Goal: Task Accomplishment & Management: Use online tool/utility

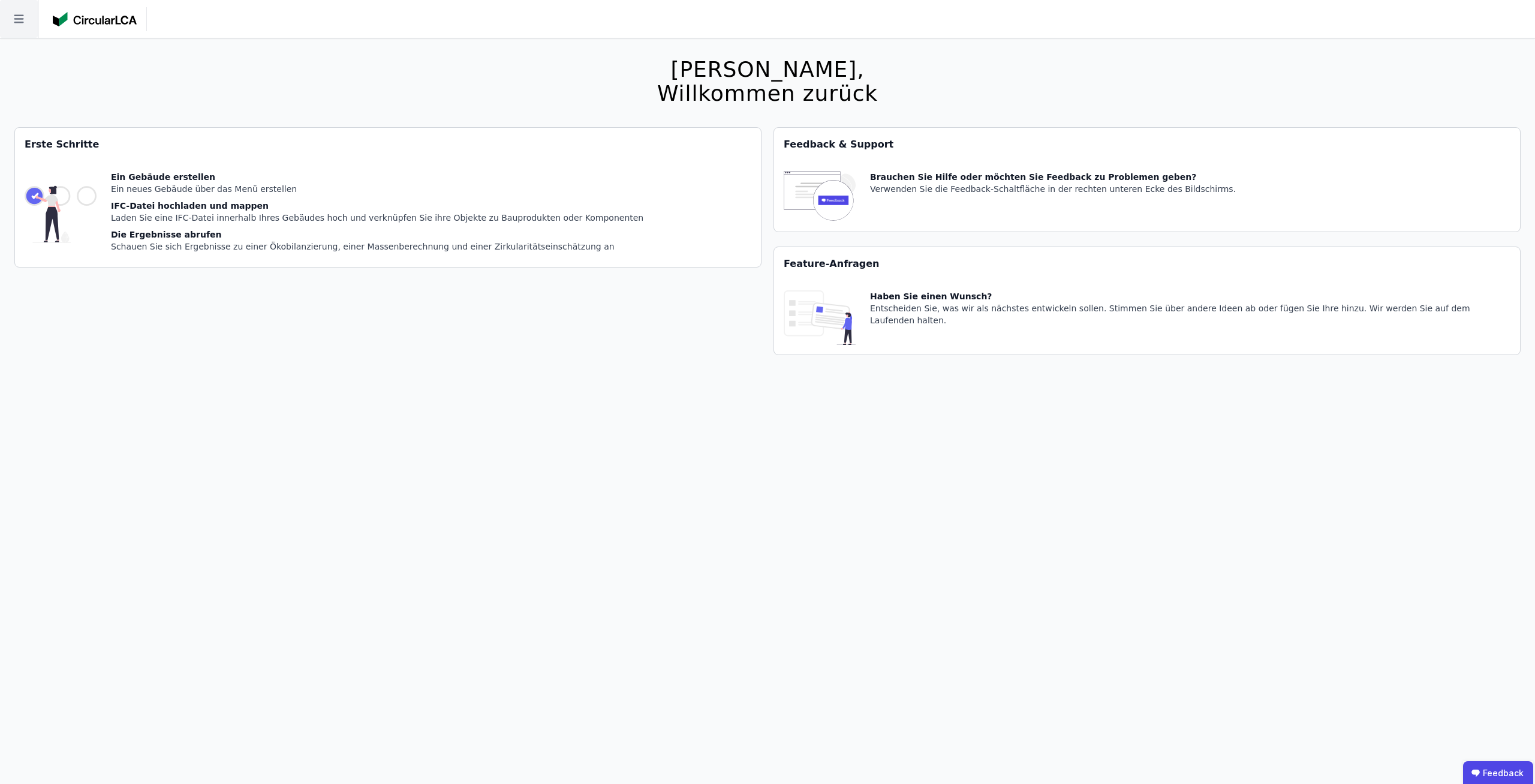
click at [26, 13] on icon at bounding box center [19, 19] width 38 height 38
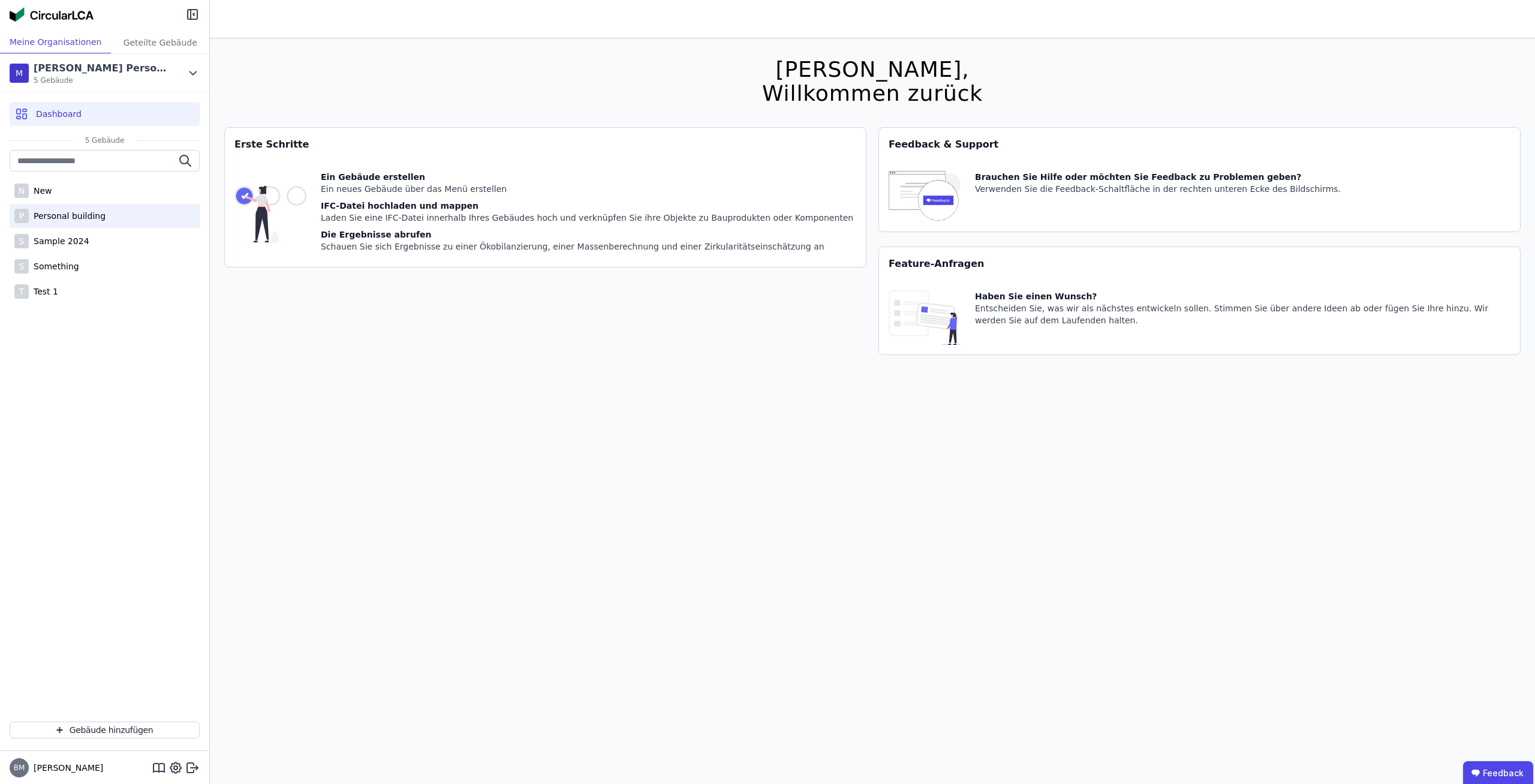
click at [90, 221] on div "P Personal building" at bounding box center [104, 215] width 190 height 24
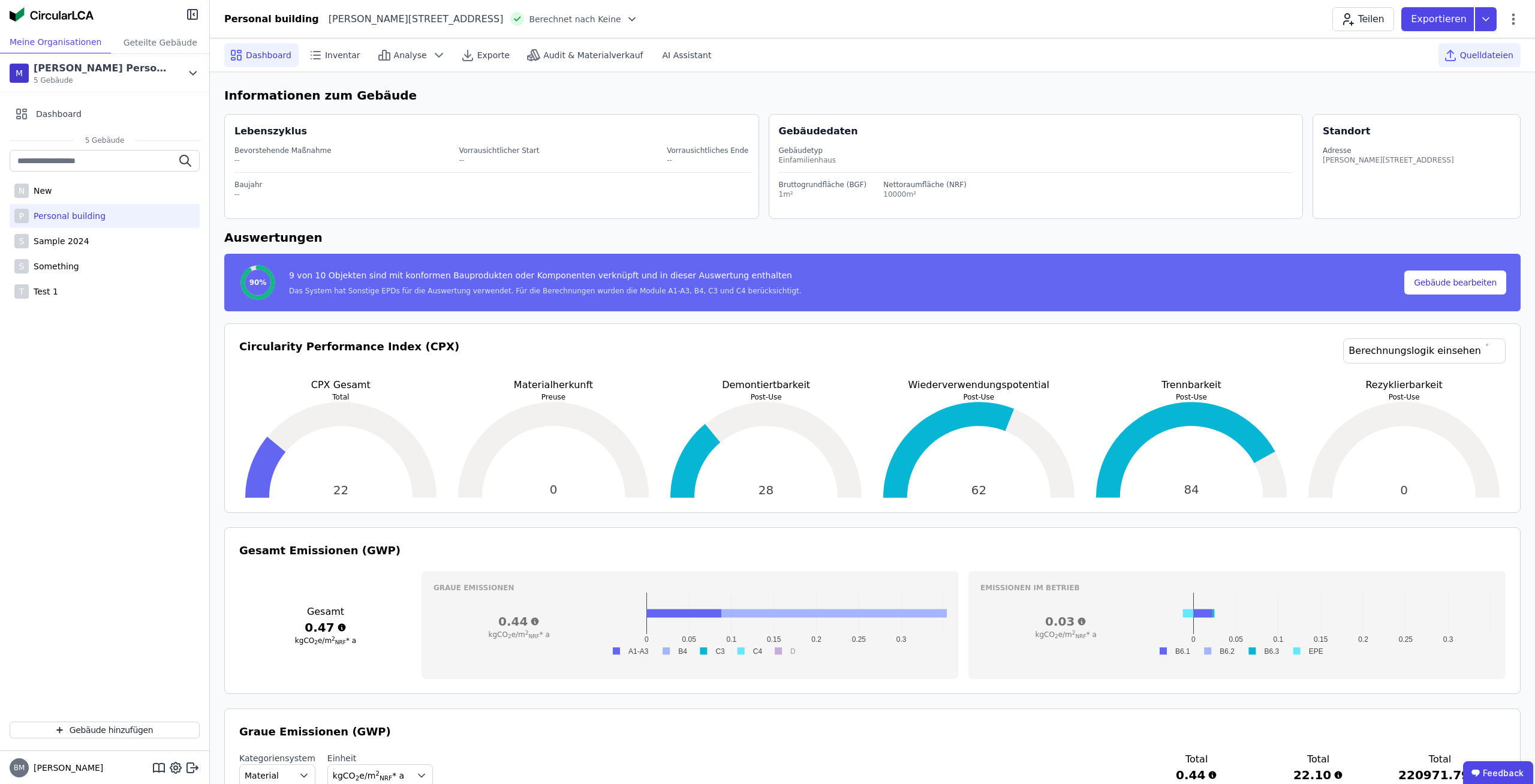
click at [1481, 58] on span "Quelldateien" at bounding box center [1487, 55] width 54 height 12
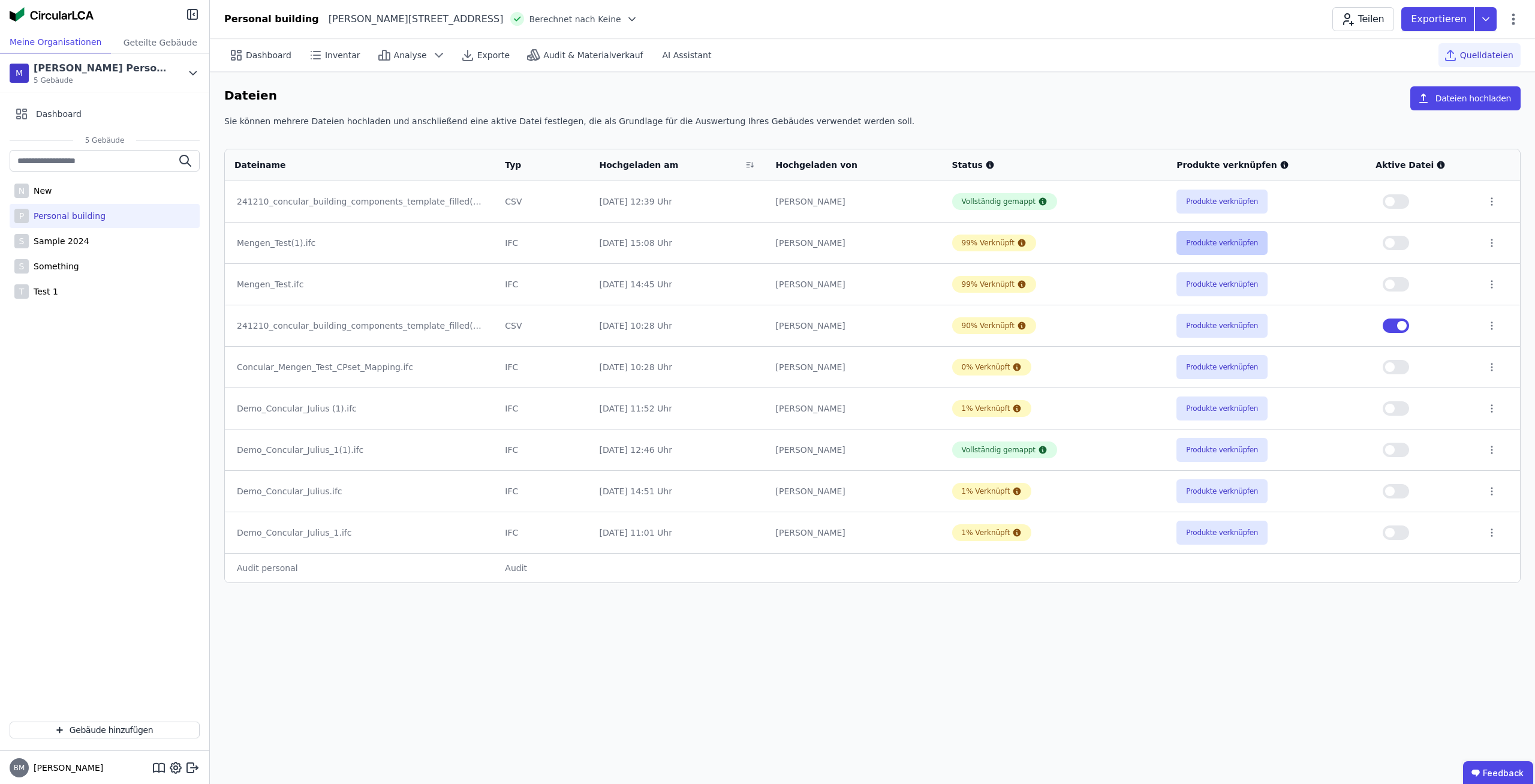
click at [1247, 237] on button "Produkte verknüpfen" at bounding box center [1222, 243] width 91 height 24
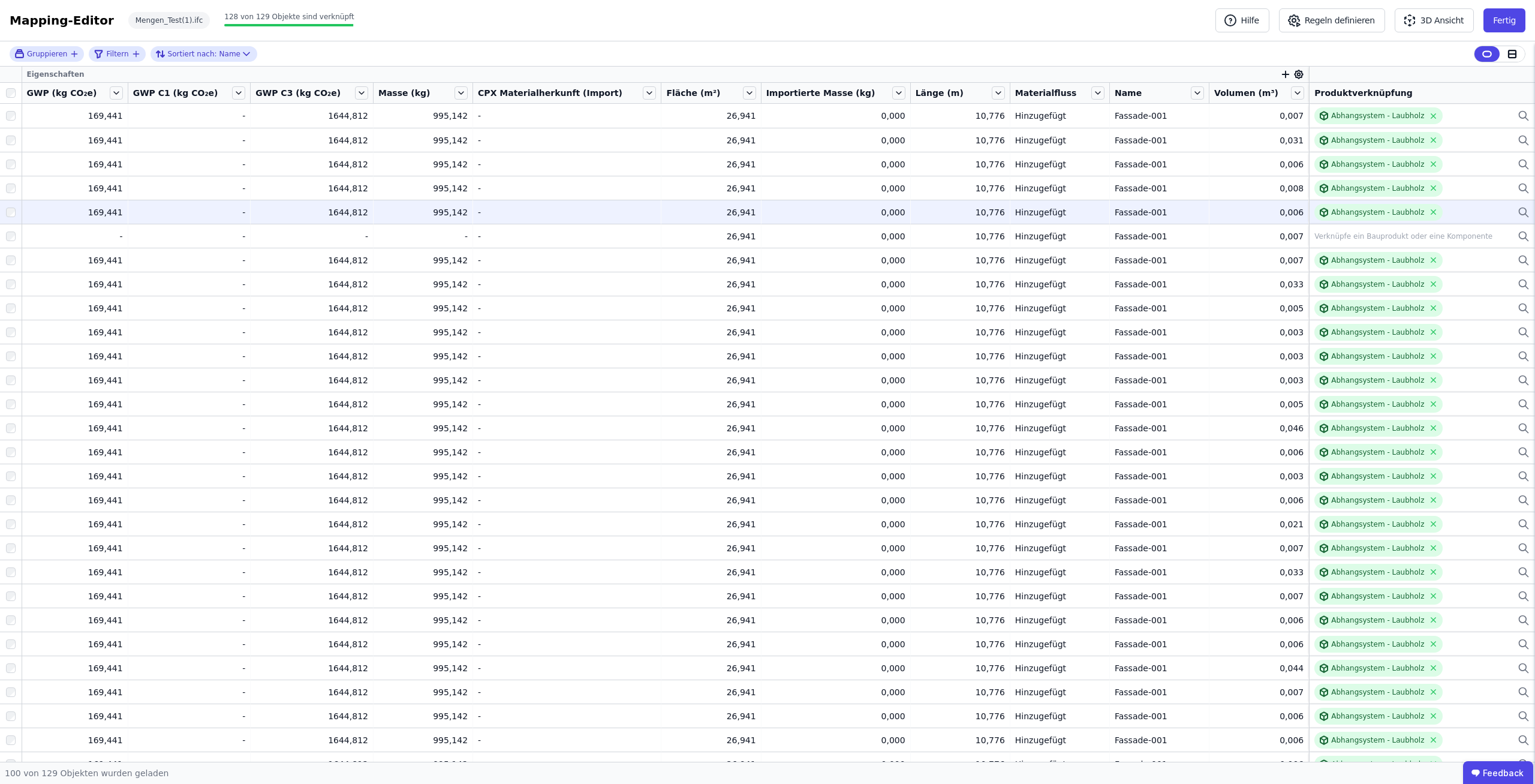
click at [19, 212] on div at bounding box center [10, 212] width 22 height 22
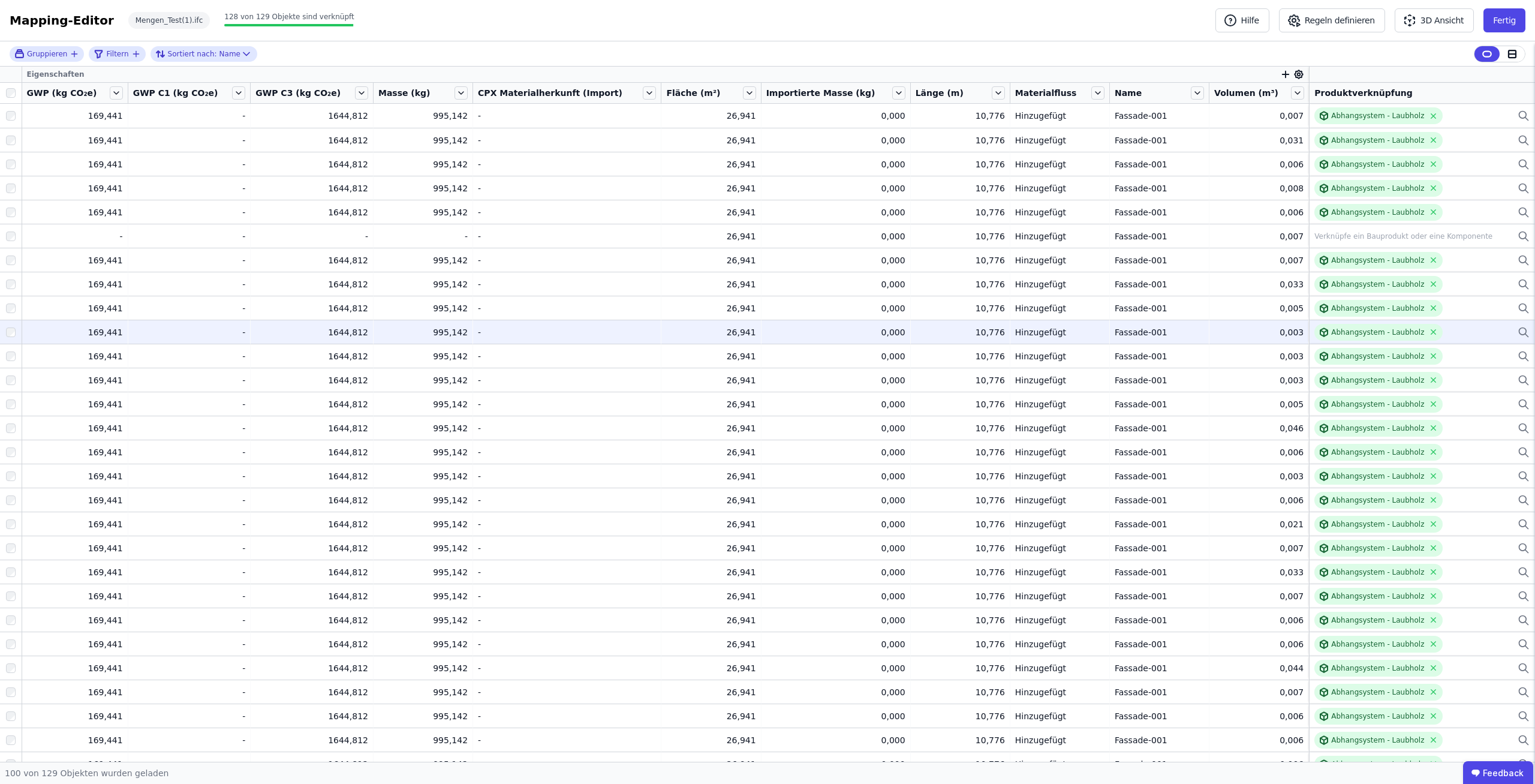
click at [19, 330] on div at bounding box center [10, 332] width 22 height 22
